Goal: Check status: Check status

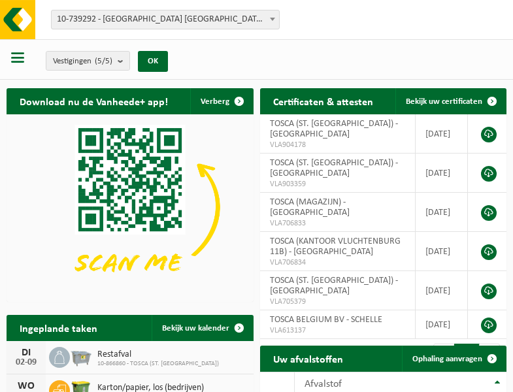
click at [272, 19] on b at bounding box center [272, 19] width 5 height 3
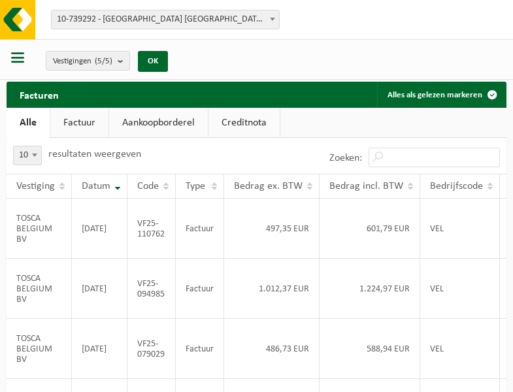
click at [272, 19] on b at bounding box center [272, 19] width 5 height 3
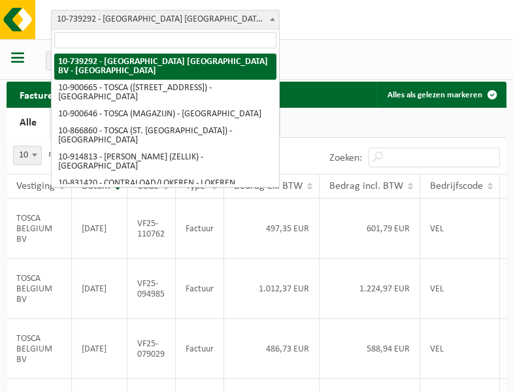
select select "119212"
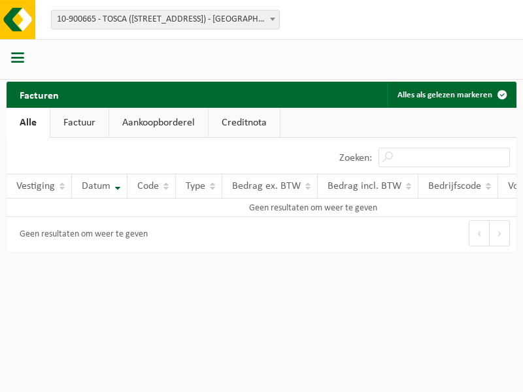
click at [272, 19] on b at bounding box center [272, 19] width 5 height 3
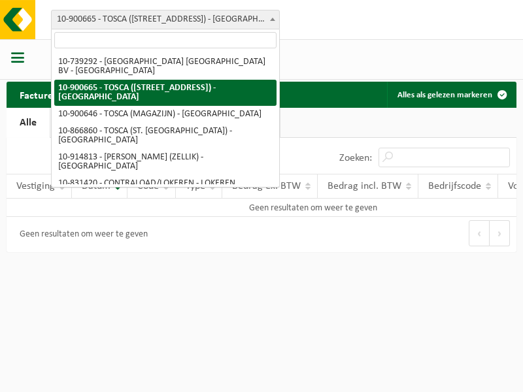
select select "119209"
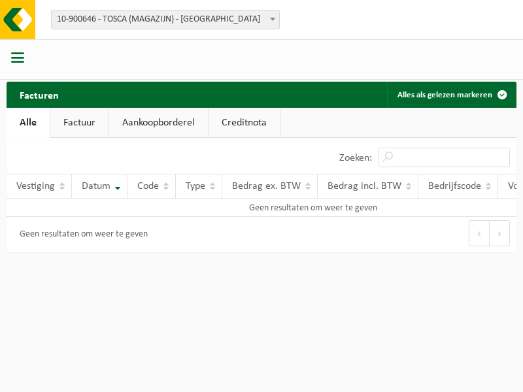
click at [272, 19] on b at bounding box center [272, 19] width 5 height 3
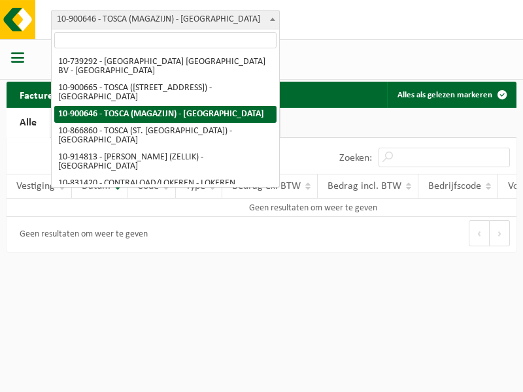
select select "103057"
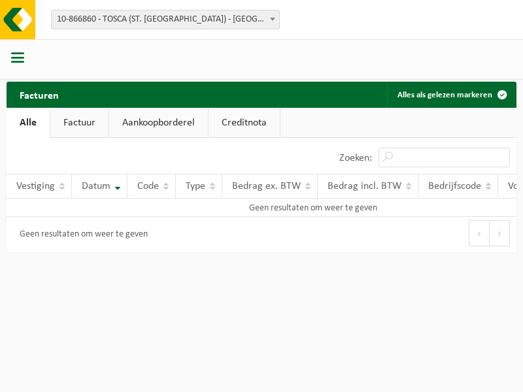
click at [272, 19] on b at bounding box center [272, 19] width 5 height 3
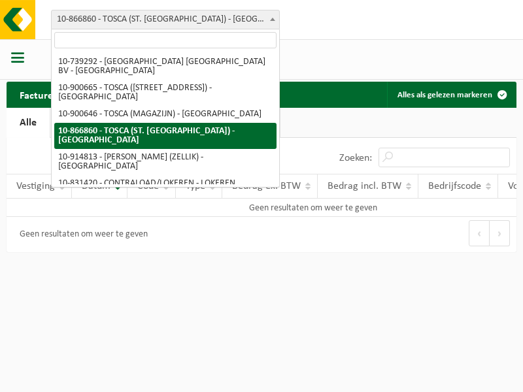
select select "126716"
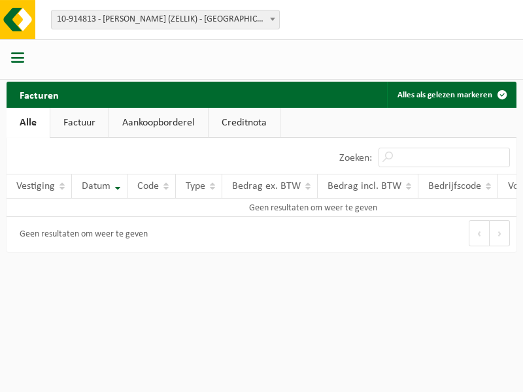
click at [272, 19] on b at bounding box center [272, 19] width 5 height 3
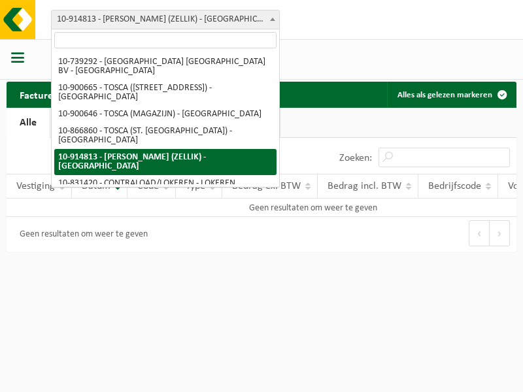
select select "88625"
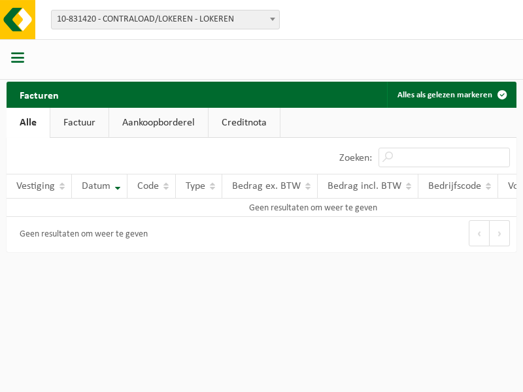
click at [272, 19] on b at bounding box center [272, 19] width 5 height 3
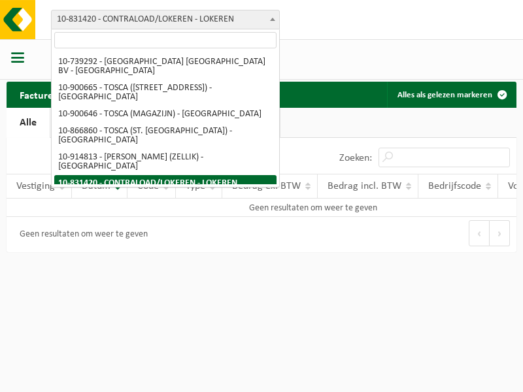
select select "99558"
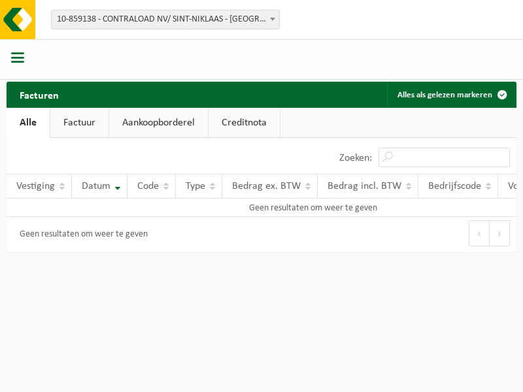
click at [272, 19] on b at bounding box center [272, 19] width 5 height 3
